Goal: Find specific page/section: Find specific page/section

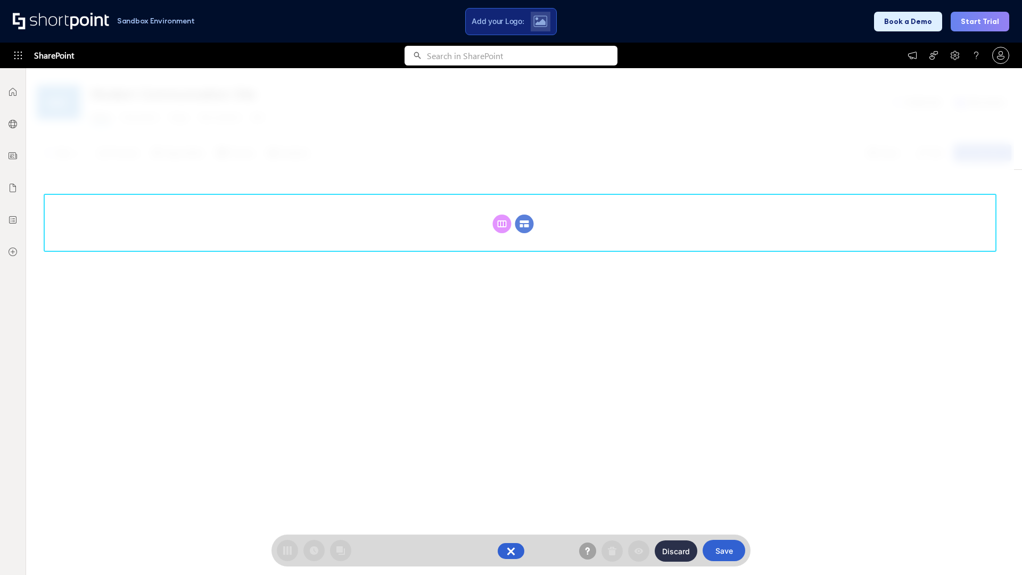
scroll to position [146, 0]
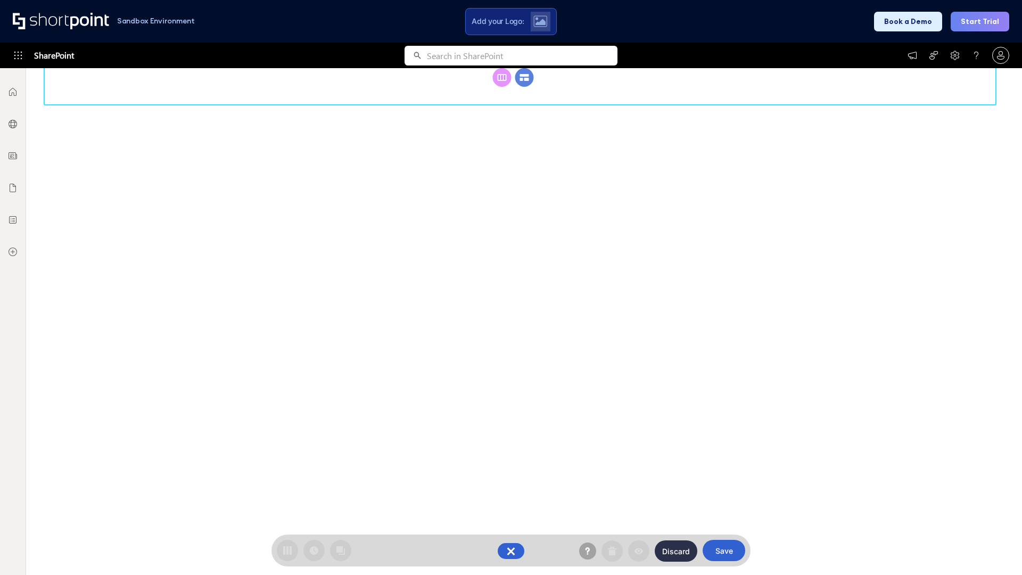
click at [524, 87] on circle at bounding box center [524, 77] width 19 height 19
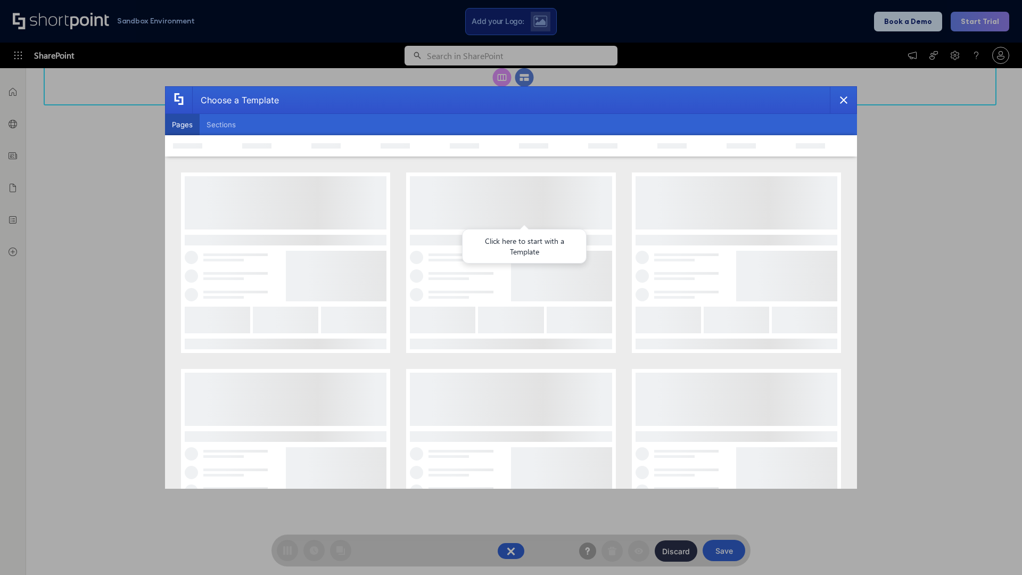
scroll to position [0, 0]
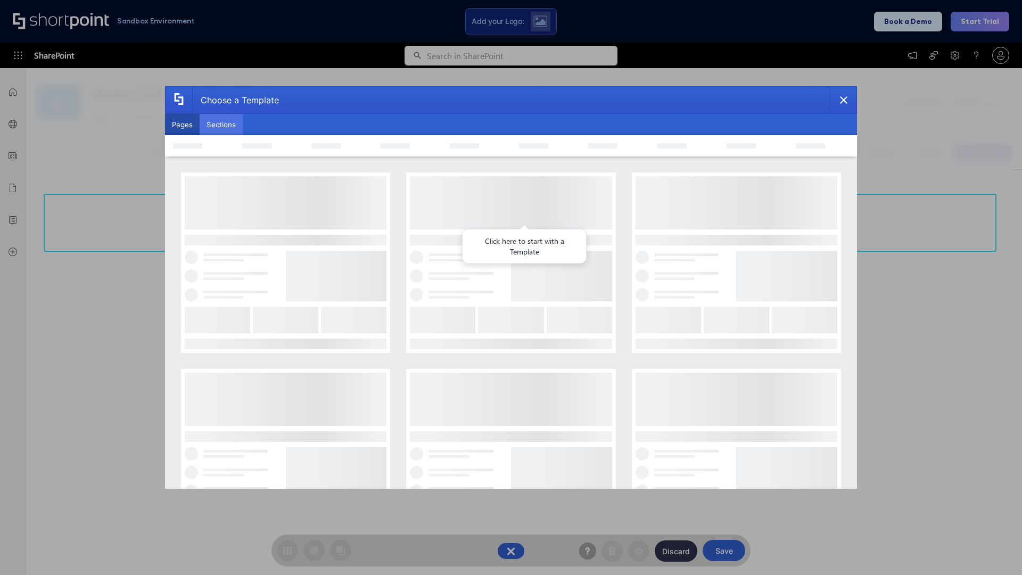
click at [221, 125] on button "Sections" at bounding box center [221, 124] width 43 height 21
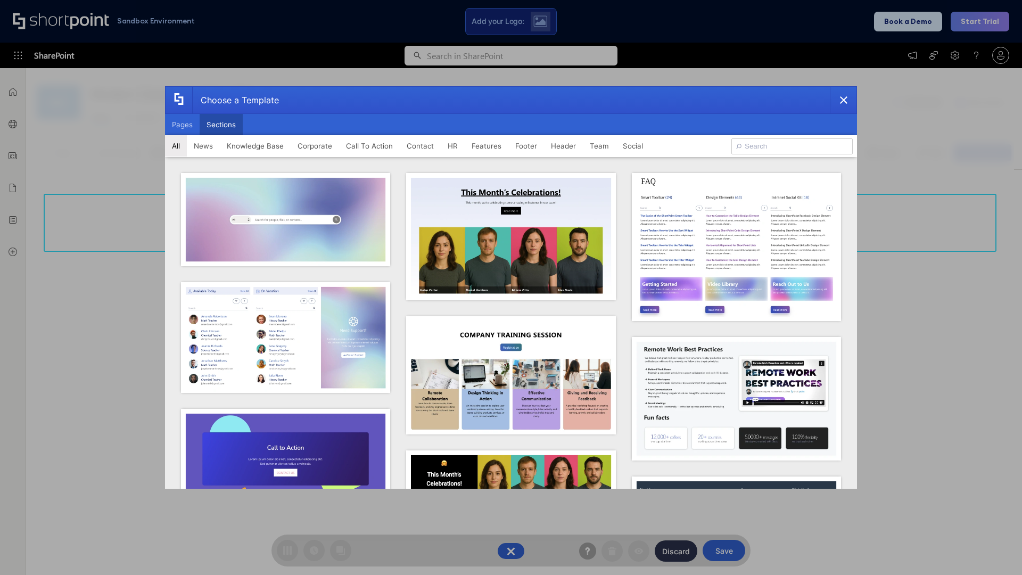
type input "Service Block 3"
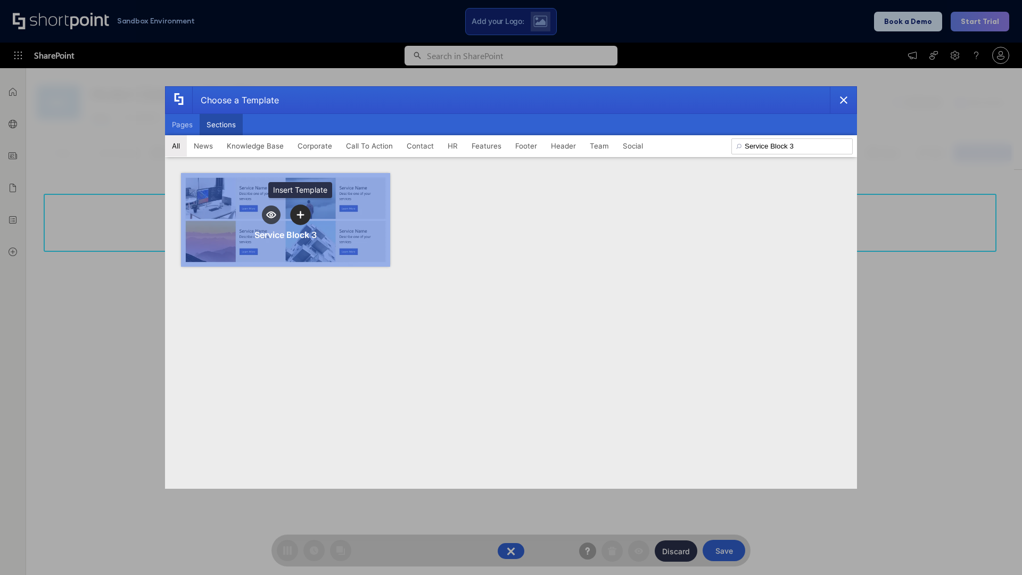
click at [300, 215] on icon "template selector" at bounding box center [300, 214] width 7 height 7
